Goal: Transaction & Acquisition: Purchase product/service

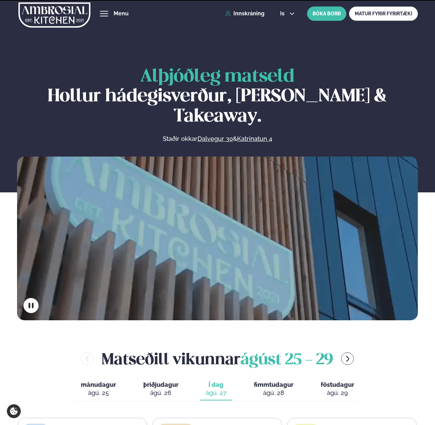
scroll to position [200, 0]
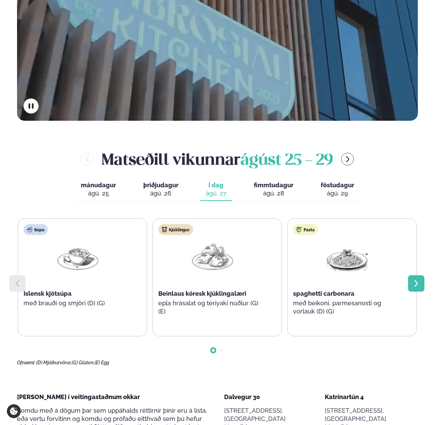
click at [410, 275] on div at bounding box center [416, 283] width 16 height 16
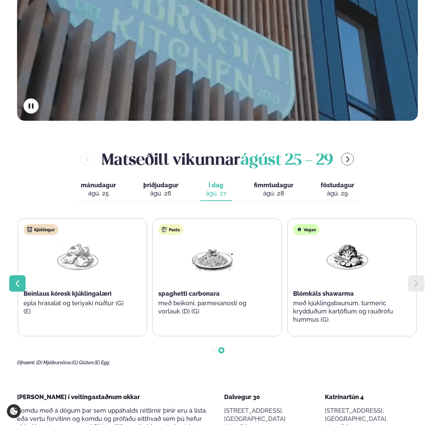
click at [14, 275] on div at bounding box center [17, 283] width 16 height 16
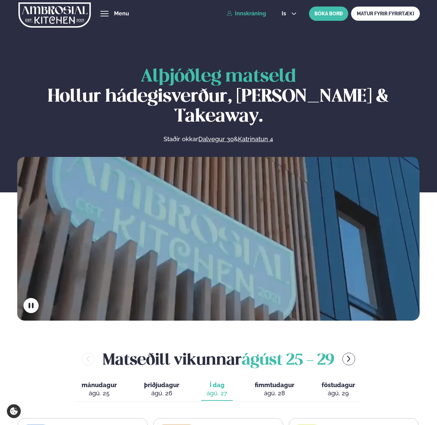
click at [237, 16] on link "Innskráning" at bounding box center [246, 14] width 39 height 6
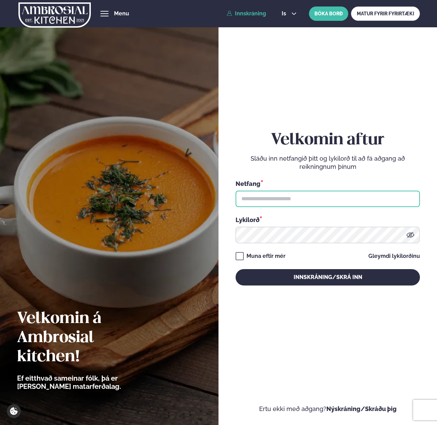
click at [272, 196] on input "text" at bounding box center [327, 199] width 184 height 16
type input "**********"
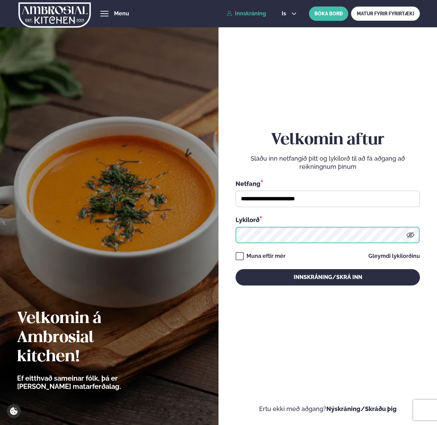
click at [235, 269] on button "Innskráning/Skrá inn" at bounding box center [327, 277] width 184 height 16
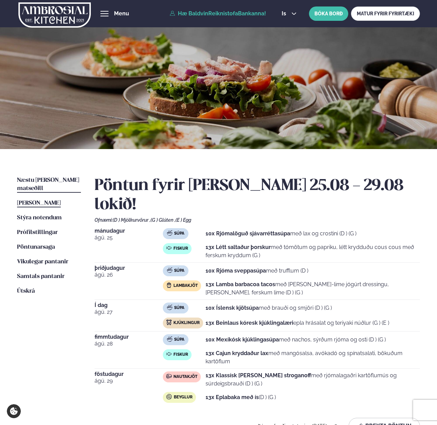
click at [34, 179] on span "Næstu [PERSON_NAME] matseðill" at bounding box center [48, 184] width 62 height 14
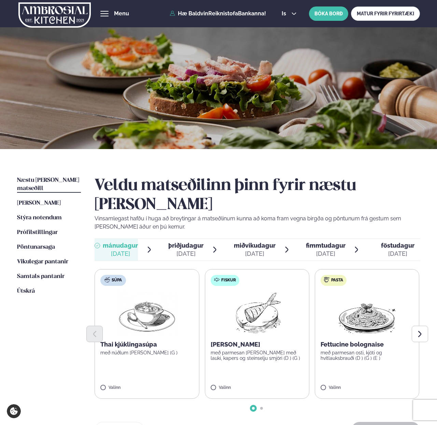
click at [241, 326] on div at bounding box center [256, 334] width 325 height 16
click at [276, 381] on icon at bounding box center [276, 383] width 1 height 5
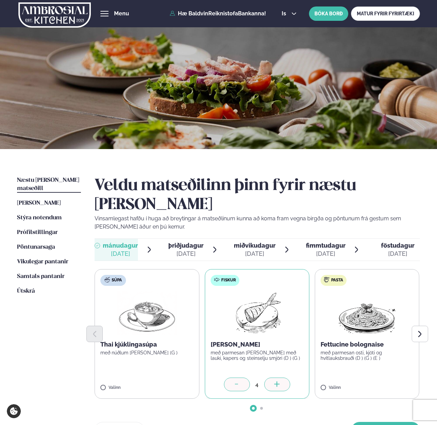
click at [276, 381] on icon at bounding box center [276, 383] width 1 height 5
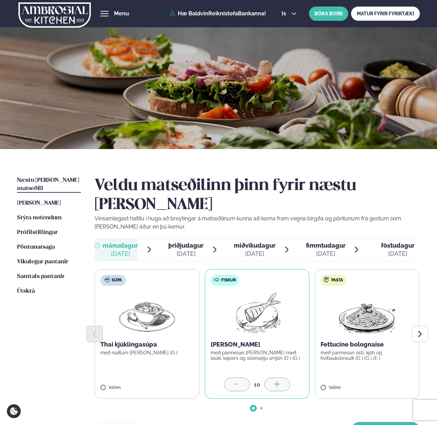
click at [276, 381] on icon at bounding box center [276, 383] width 1 height 5
click at [389, 422] on button "[PERSON_NAME]" at bounding box center [385, 430] width 69 height 16
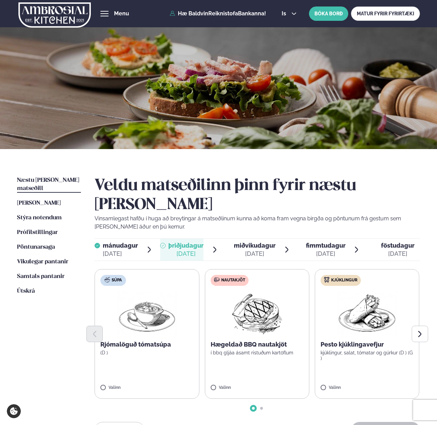
click at [216, 366] on label "Nautakjöt Hægeldað BBQ nautakjöt í bbq gljáa ásamt ristuðum kartöflum Valinn" at bounding box center [257, 334] width 104 height 130
click at [282, 378] on div at bounding box center [277, 385] width 26 height 14
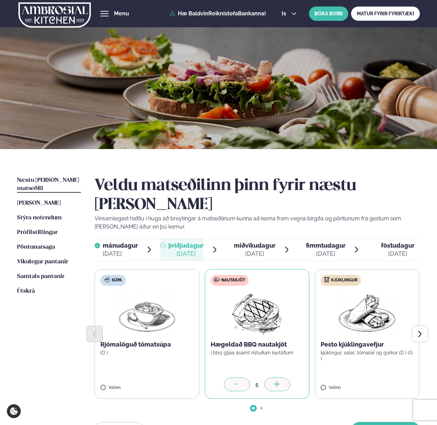
click at [282, 378] on div at bounding box center [277, 385] width 26 height 14
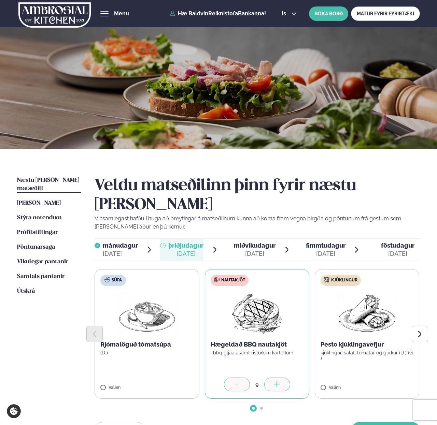
click at [282, 378] on div at bounding box center [277, 385] width 26 height 14
click at [243, 378] on div at bounding box center [237, 385] width 26 height 14
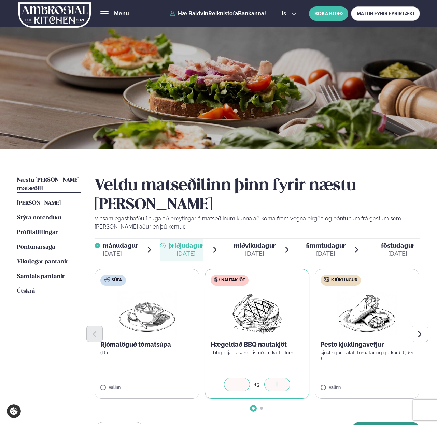
click at [379, 422] on button "[PERSON_NAME]" at bounding box center [385, 430] width 69 height 16
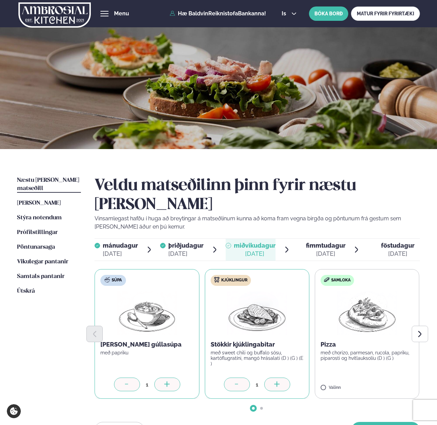
click at [335, 365] on label "Samloka Pizza með chorizo, parmesan, rucola, papriku, piparosti og hvítlauksolí…" at bounding box center [367, 334] width 104 height 130
click at [164, 381] on icon at bounding box center [167, 384] width 7 height 7
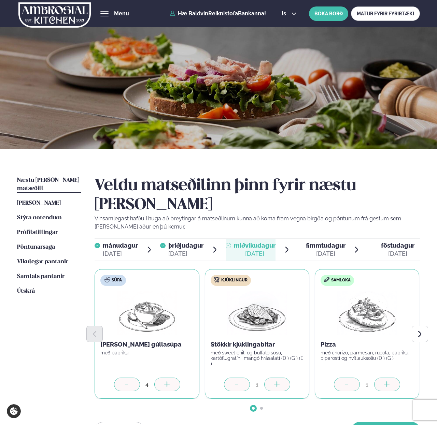
click at [164, 381] on icon at bounding box center [167, 384] width 7 height 7
click at [286, 378] on div at bounding box center [277, 385] width 26 height 14
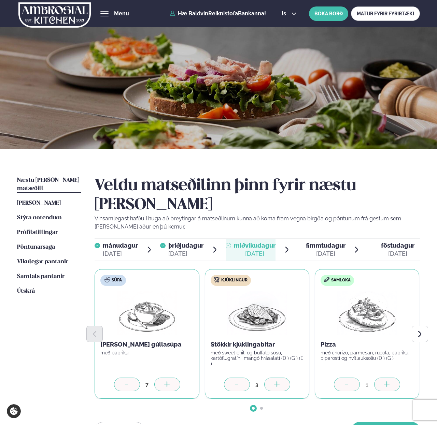
click at [286, 378] on div at bounding box center [277, 385] width 26 height 14
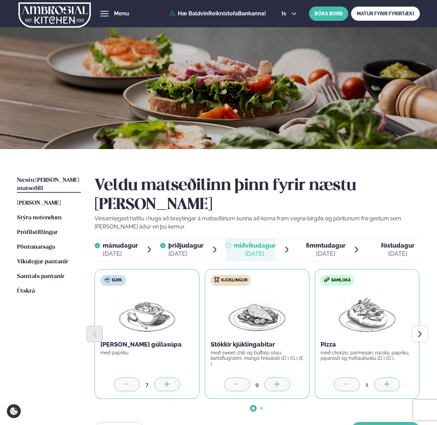
click at [286, 378] on div at bounding box center [277, 385] width 26 height 14
click at [382, 378] on div at bounding box center [387, 385] width 26 height 14
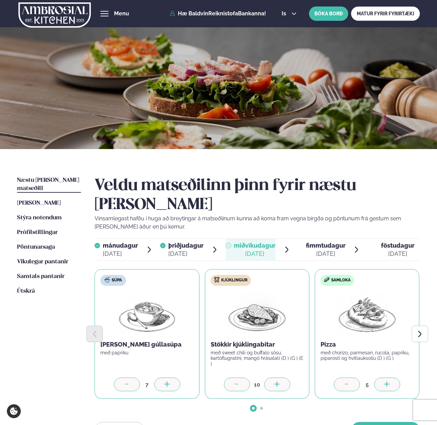
click at [382, 378] on div at bounding box center [387, 385] width 26 height 14
click at [350, 381] on icon at bounding box center [346, 384] width 7 height 7
click at [368, 422] on button "[PERSON_NAME]" at bounding box center [385, 430] width 69 height 16
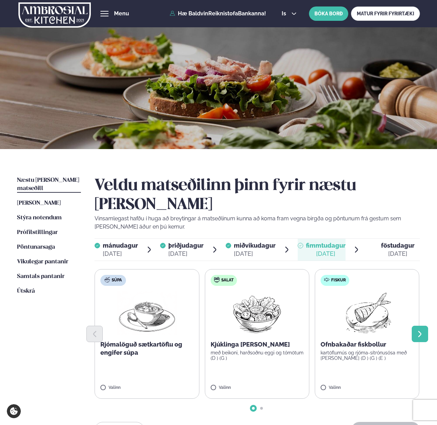
click at [422, 326] on button "Next slide" at bounding box center [419, 334] width 16 height 16
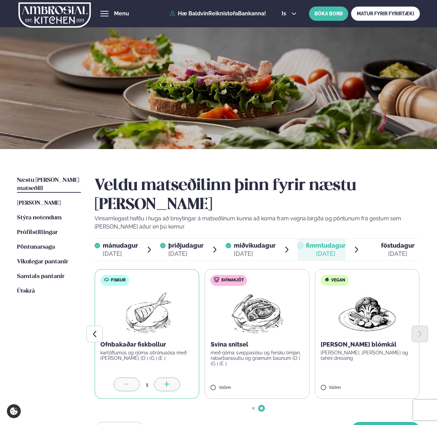
click at [169, 384] on icon at bounding box center [166, 384] width 5 height 1
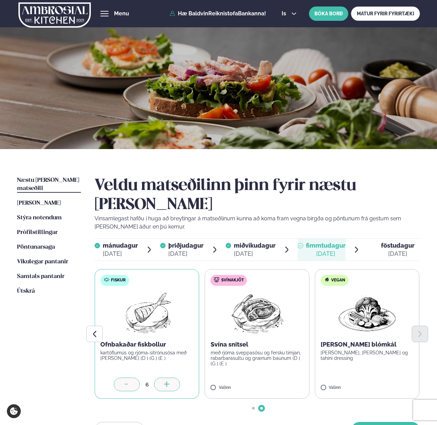
click at [169, 384] on icon at bounding box center [166, 384] width 5 height 1
click at [282, 378] on div at bounding box center [277, 385] width 26 height 14
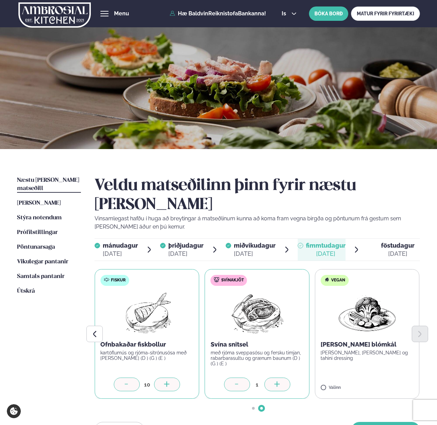
click at [282, 378] on div at bounding box center [277, 385] width 26 height 14
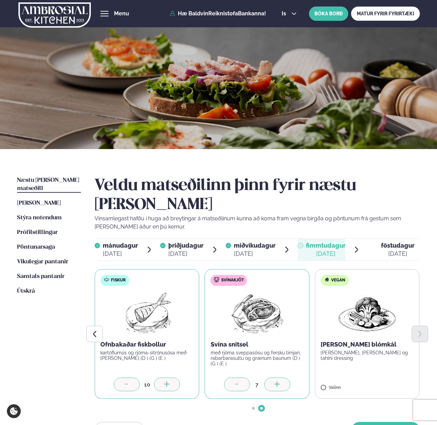
click at [282, 378] on div at bounding box center [277, 385] width 26 height 14
click at [372, 422] on button "[PERSON_NAME]" at bounding box center [385, 430] width 69 height 16
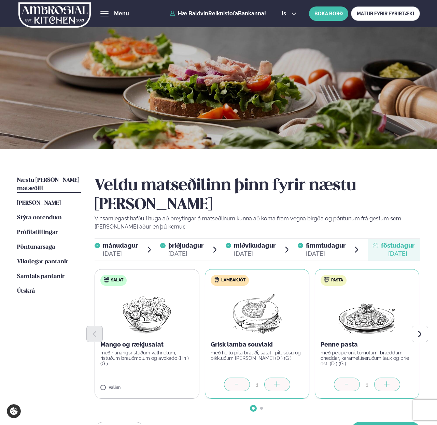
click at [272, 378] on div at bounding box center [277, 385] width 26 height 14
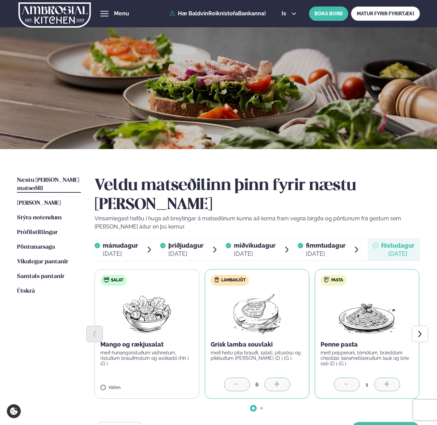
click at [272, 378] on div at bounding box center [277, 385] width 26 height 14
click at [390, 381] on icon at bounding box center [386, 384] width 7 height 7
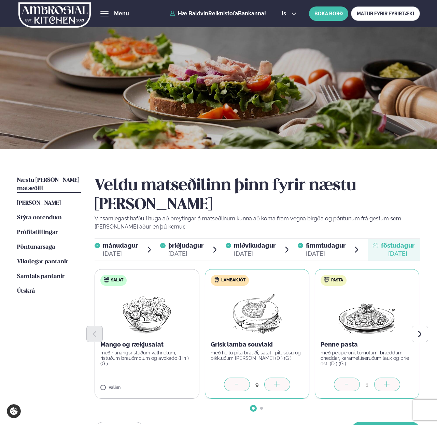
click at [390, 381] on icon at bounding box center [386, 384] width 7 height 7
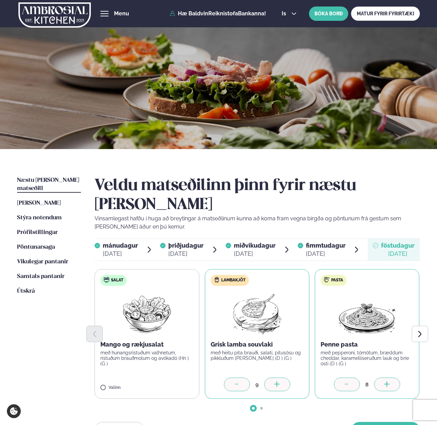
click at [390, 381] on icon at bounding box center [386, 384] width 7 height 7
click at [349, 381] on icon at bounding box center [346, 384] width 7 height 7
click at [377, 422] on button "[PERSON_NAME]" at bounding box center [385, 430] width 69 height 16
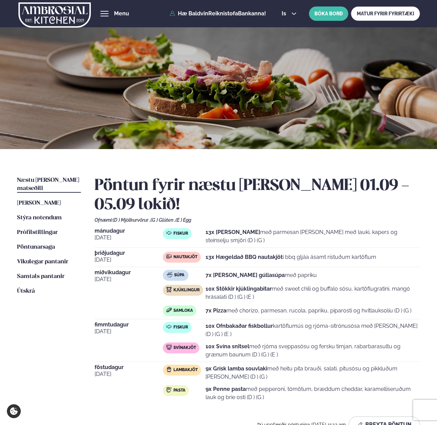
click at [54, 9] on img at bounding box center [54, 15] width 72 height 28
